Goal: Find specific page/section: Find specific page/section

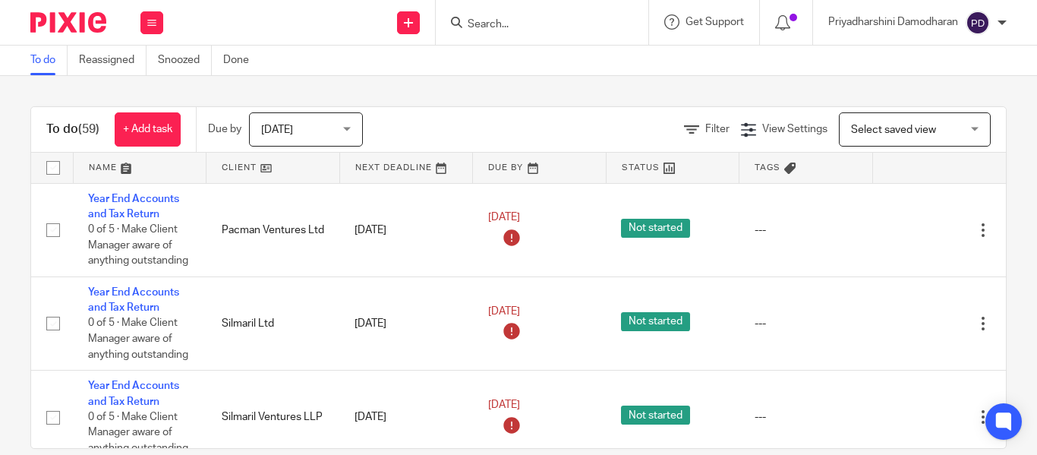
click at [490, 22] on input "Search" at bounding box center [534, 25] width 137 height 14
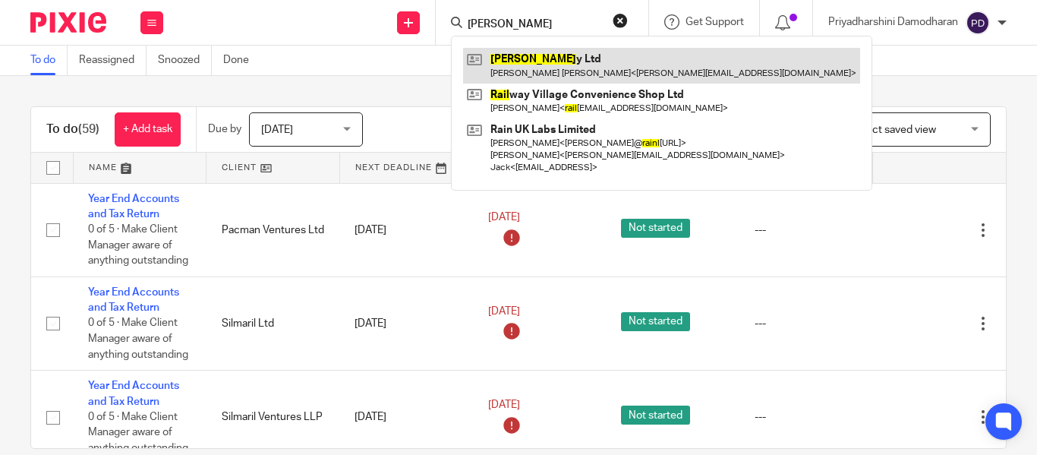
type input "raisl"
click at [512, 62] on link at bounding box center [661, 65] width 397 height 35
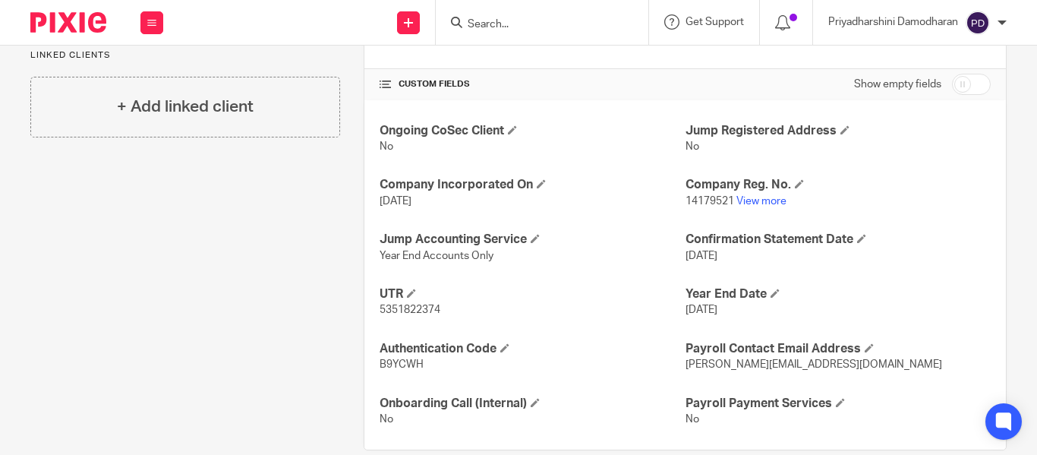
scroll to position [527, 0]
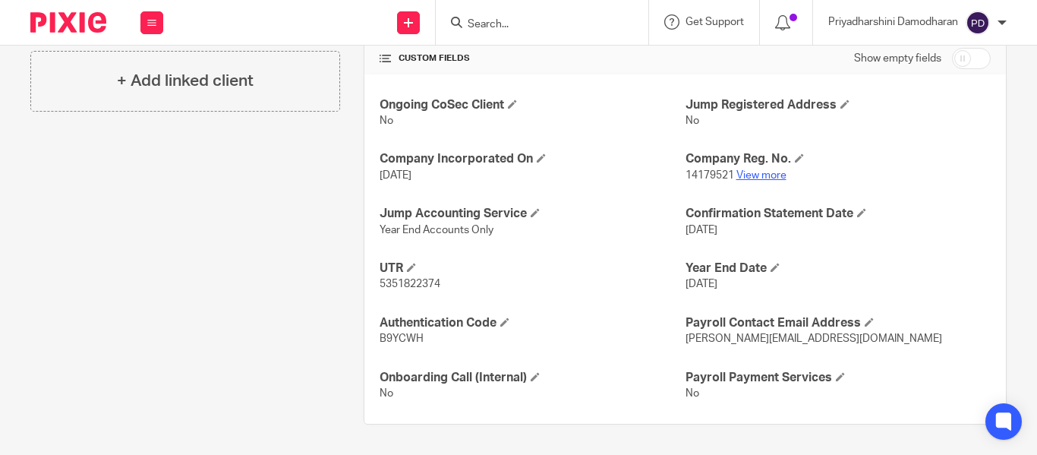
click at [758, 178] on link "View more" at bounding box center [761, 175] width 50 height 11
click at [523, 22] on input "Search" at bounding box center [534, 25] width 137 height 14
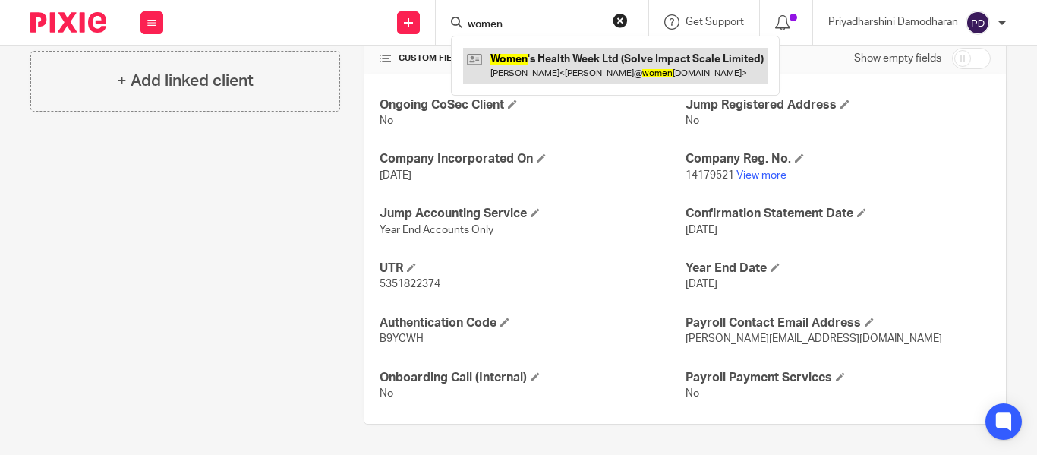
type input "women"
click at [540, 68] on link at bounding box center [615, 65] width 304 height 35
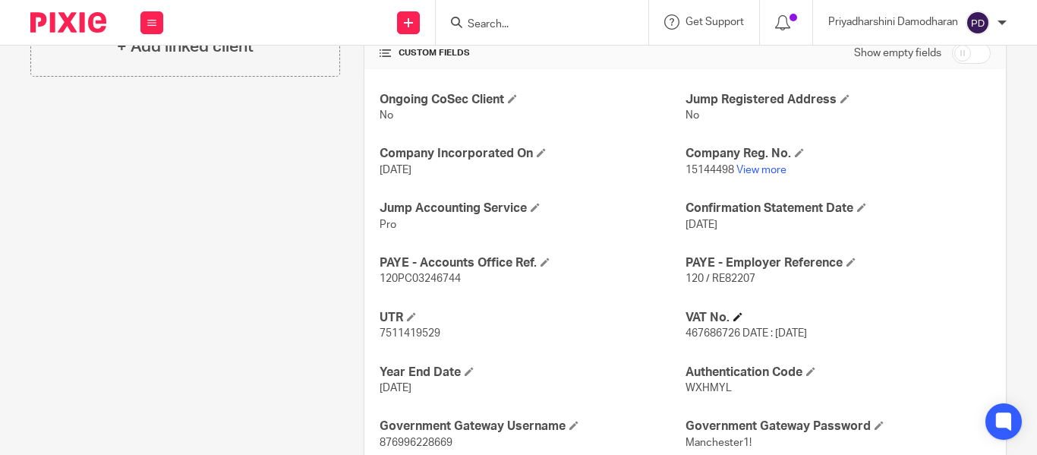
scroll to position [531, 0]
click at [752, 172] on link "View more" at bounding box center [761, 171] width 50 height 11
